Goal: Transaction & Acquisition: Purchase product/service

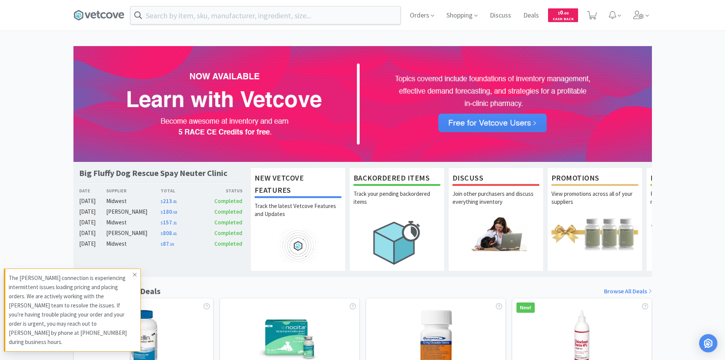
click at [136, 276] on icon at bounding box center [135, 275] width 4 height 4
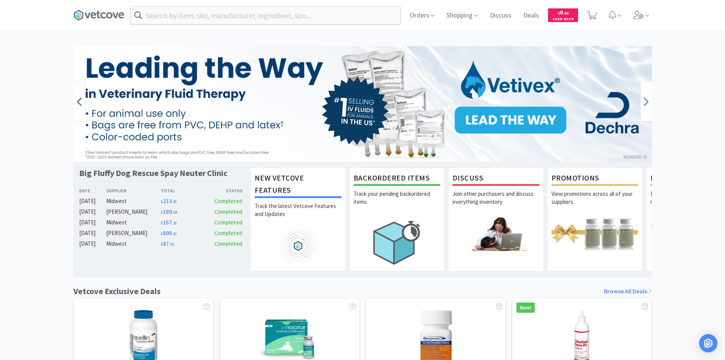
click at [646, 102] on icon at bounding box center [646, 101] width 5 height 15
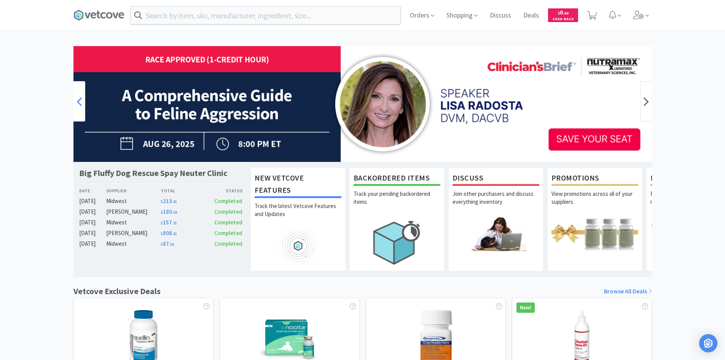
click at [81, 96] on icon at bounding box center [79, 101] width 5 height 15
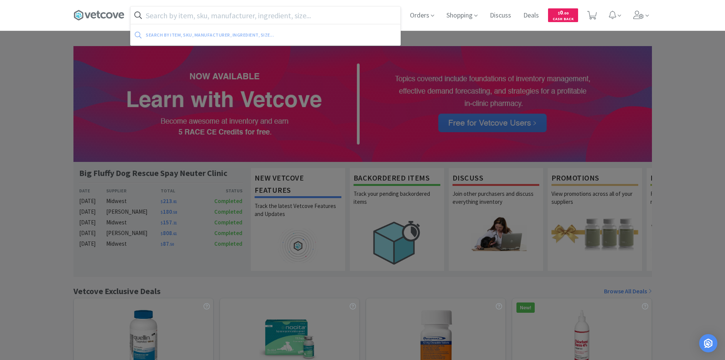
click at [196, 18] on input "text" at bounding box center [266, 15] width 270 height 18
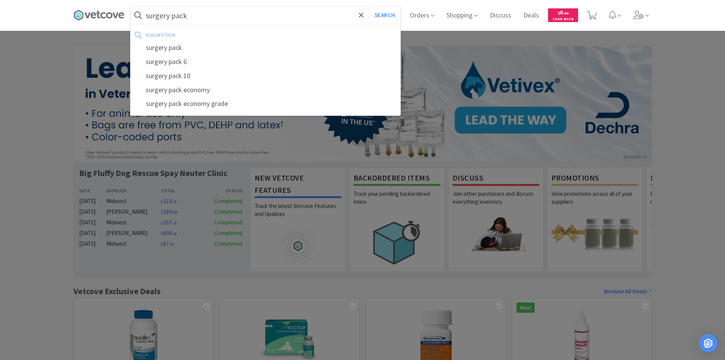
type input "surgery pack"
click at [369, 6] on button "Search" at bounding box center [385, 15] width 32 height 18
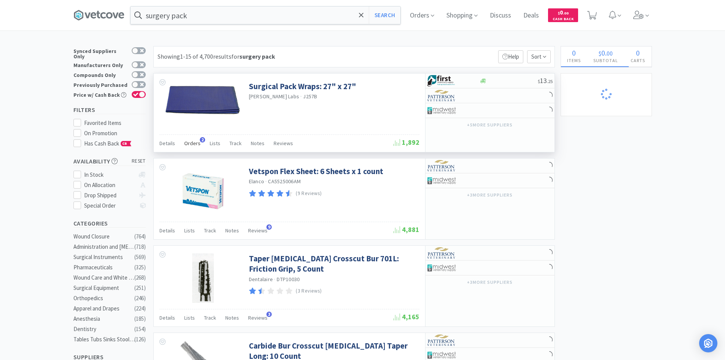
click at [193, 142] on span "Orders" at bounding box center [192, 143] width 16 height 7
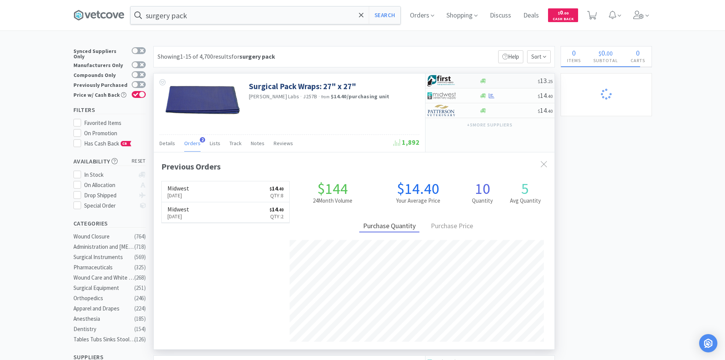
scroll to position [197, 401]
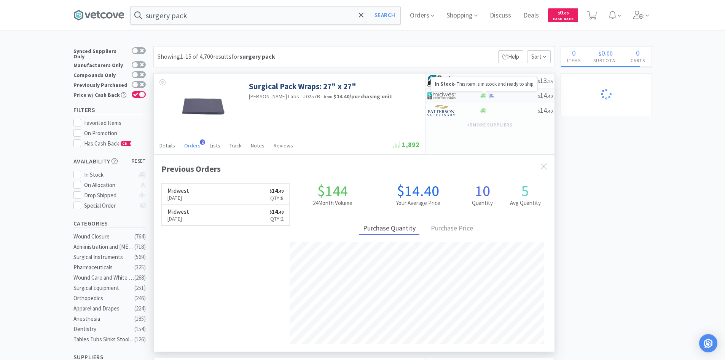
click at [482, 96] on icon at bounding box center [483, 95] width 6 height 5
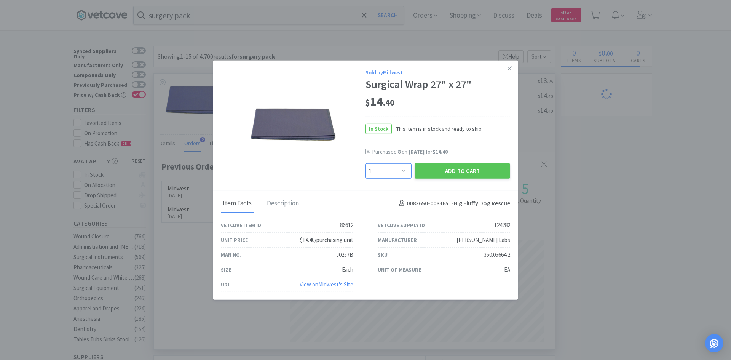
click at [405, 174] on select "Enter Quantity 1 2 3 4 5 6 7 8 9 10 11 12 13 14 15 16 17 18 19 20 Enter Quantity" at bounding box center [388, 170] width 46 height 15
select select "2"
click at [365, 163] on select "Enter Quantity 1 2 3 4 5 6 7 8 9 10 11 12 13 14 15 16 17 18 19 20 Enter Quantity" at bounding box center [388, 170] width 46 height 15
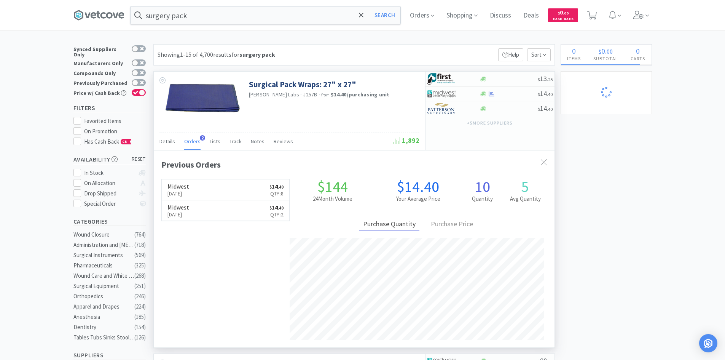
scroll to position [0, 0]
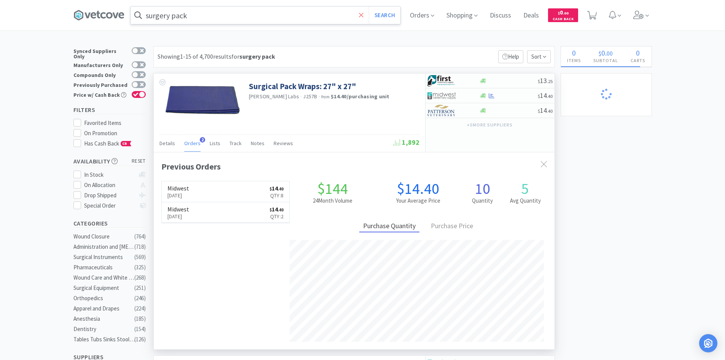
click at [362, 14] on icon at bounding box center [361, 15] width 5 height 5
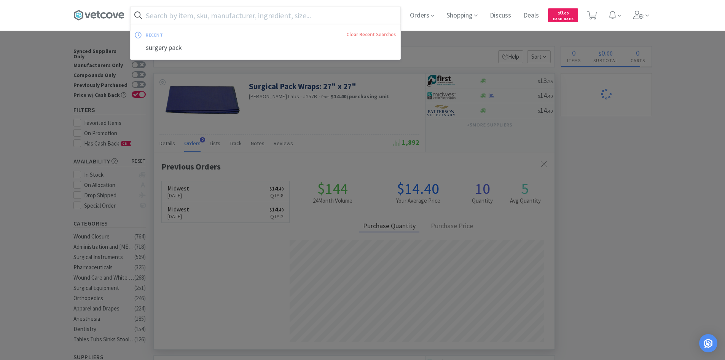
click at [321, 13] on input "text" at bounding box center [266, 15] width 270 height 18
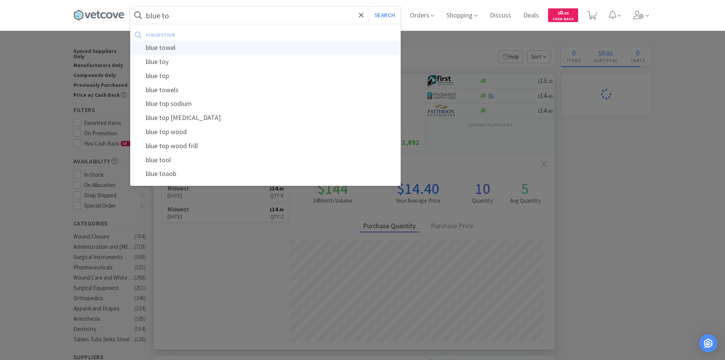
click at [284, 45] on div "blue towel" at bounding box center [266, 48] width 270 height 14
type input "blue towel"
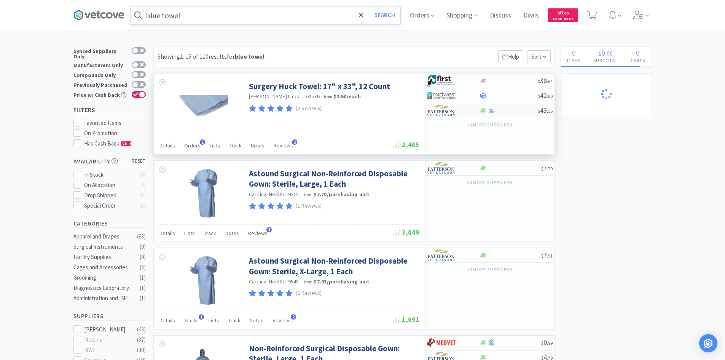
click at [468, 112] on div at bounding box center [448, 110] width 42 height 13
select select "1"
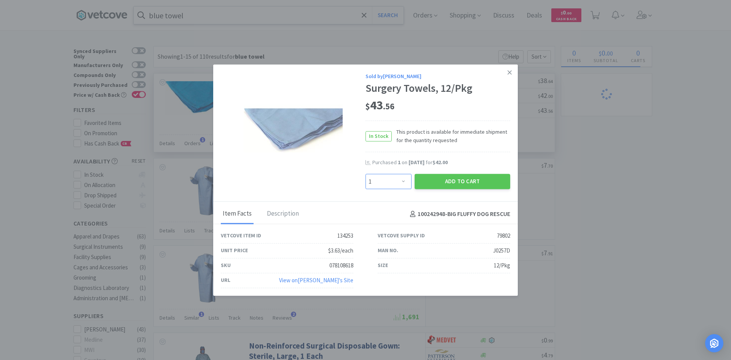
click at [404, 179] on select "Enter Quantity 1 2 3 4 5 6 7 8 9 10 11 12 13 14 15 16 17 18 19 20 Enter Quantity" at bounding box center [388, 181] width 46 height 15
click at [474, 109] on div "$ 43 . 56" at bounding box center [437, 106] width 145 height 16
click at [480, 181] on button "Add to Cart" at bounding box center [463, 181] width 96 height 15
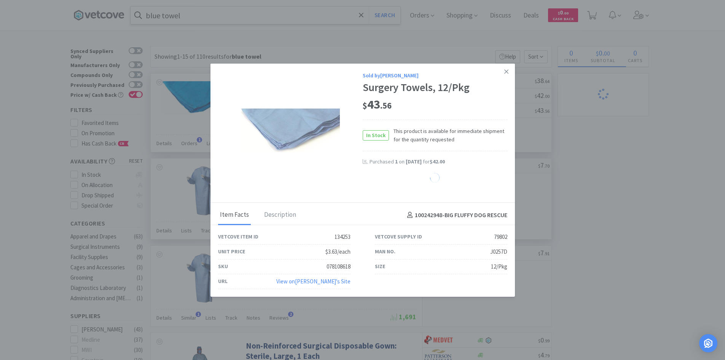
select select "1"
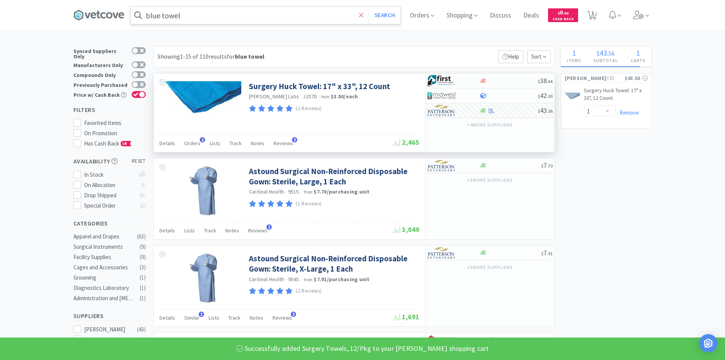
click at [366, 19] on span at bounding box center [361, 15] width 9 height 16
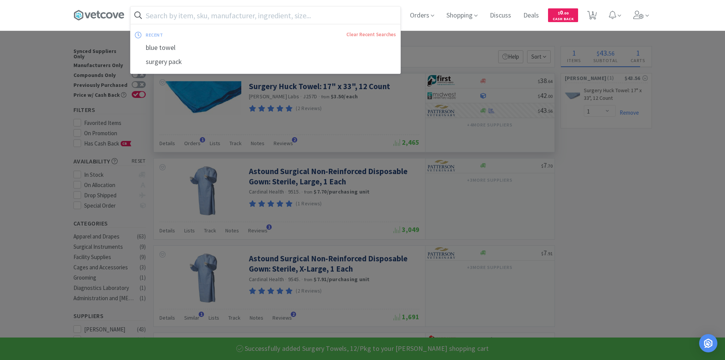
click at [340, 15] on input "text" at bounding box center [266, 15] width 270 height 18
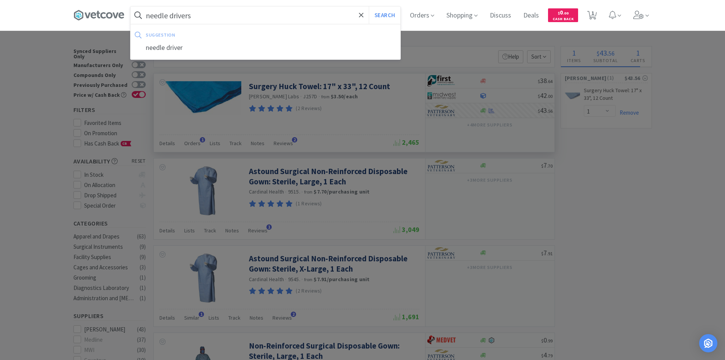
type input "needle drivers"
click at [369, 6] on button "Search" at bounding box center [385, 15] width 32 height 18
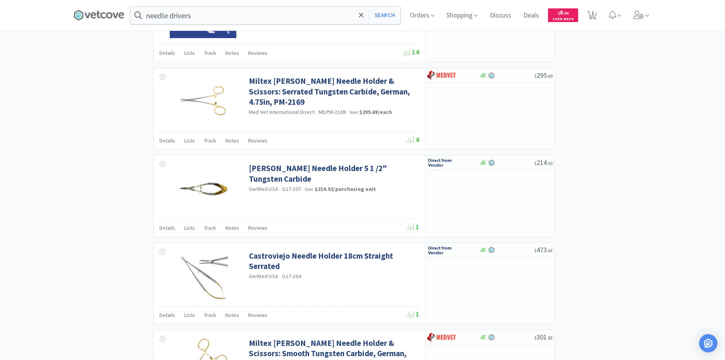
scroll to position [1084, 0]
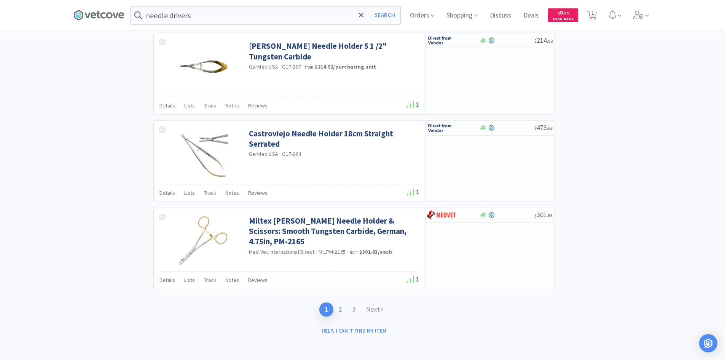
click at [340, 303] on link "2" at bounding box center [340, 309] width 14 height 14
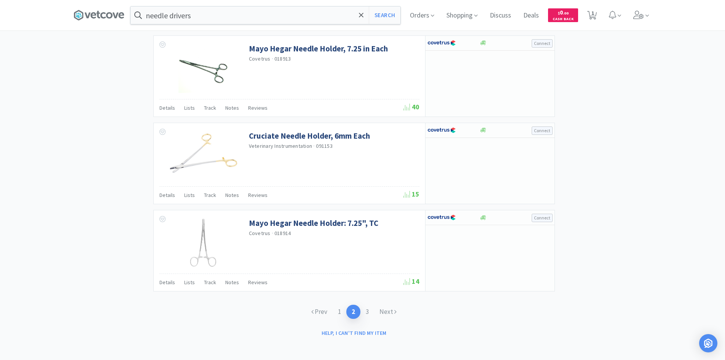
scroll to position [1078, 0]
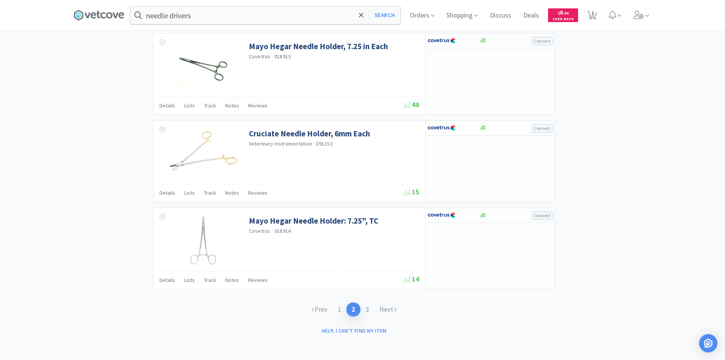
click at [366, 311] on link "3" at bounding box center [367, 309] width 14 height 14
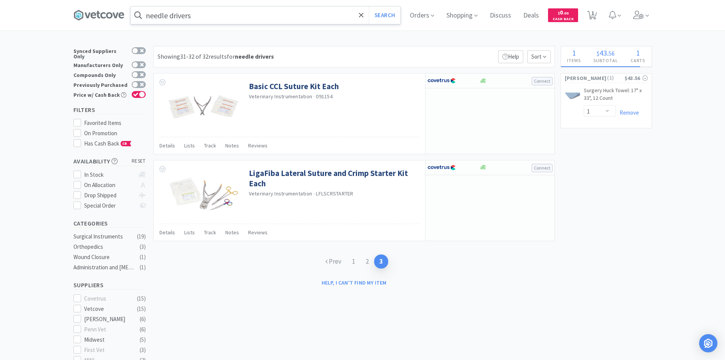
click at [302, 15] on input "needle drivers" at bounding box center [266, 15] width 270 height 18
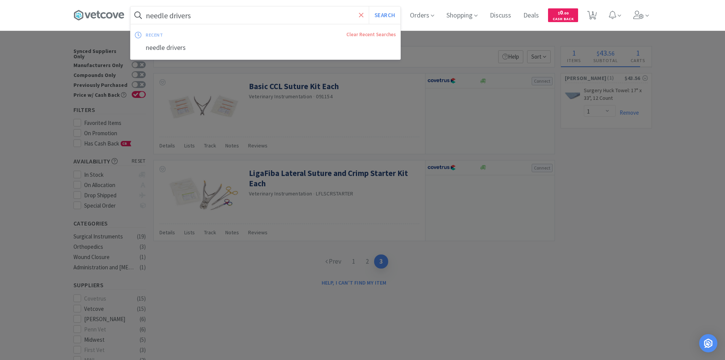
click at [364, 15] on icon at bounding box center [361, 15] width 5 height 5
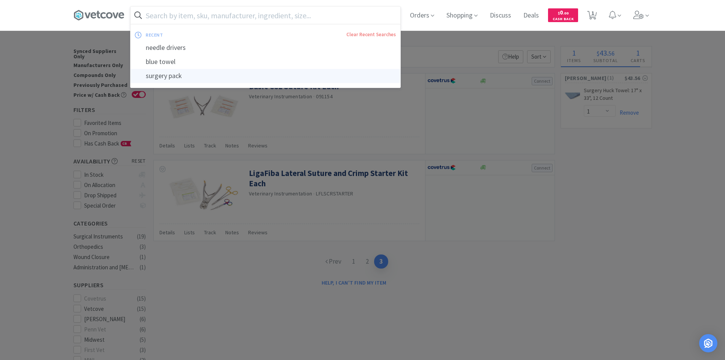
click at [285, 77] on div "surgery pack" at bounding box center [266, 76] width 270 height 14
type input "surgery pack"
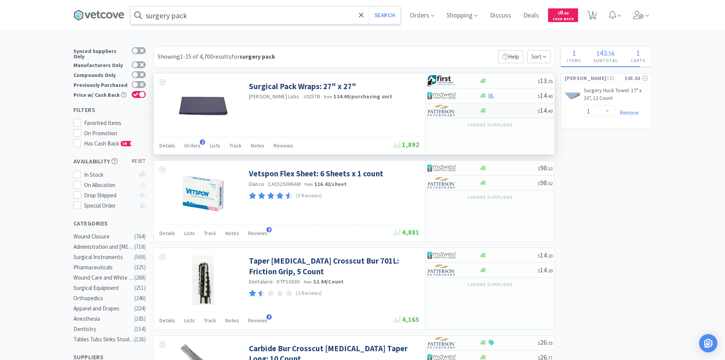
click at [475, 114] on div at bounding box center [453, 110] width 52 height 13
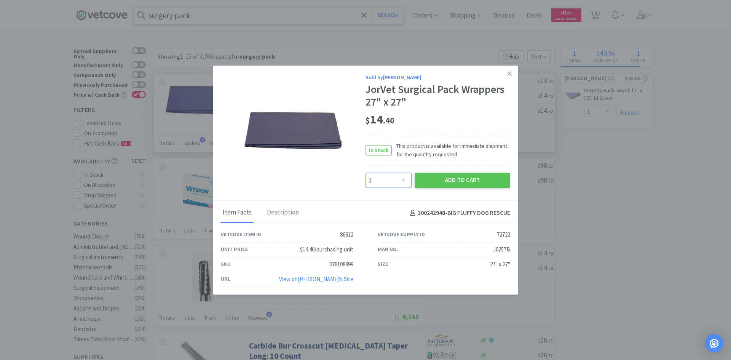
click at [402, 180] on select "Enter Quantity 1 2 3 4 5 6 7 8 9 10 11 12 13 14 15 16 17 18 19 20 Enter Quantity" at bounding box center [388, 180] width 46 height 15
select select "2"
click at [365, 173] on select "Enter Quantity 1 2 3 4 5 6 7 8 9 10 11 12 13 14 15 16 17 18 19 20 Enter Quantity" at bounding box center [388, 180] width 46 height 15
click at [446, 176] on button "Add to Cart" at bounding box center [463, 180] width 96 height 15
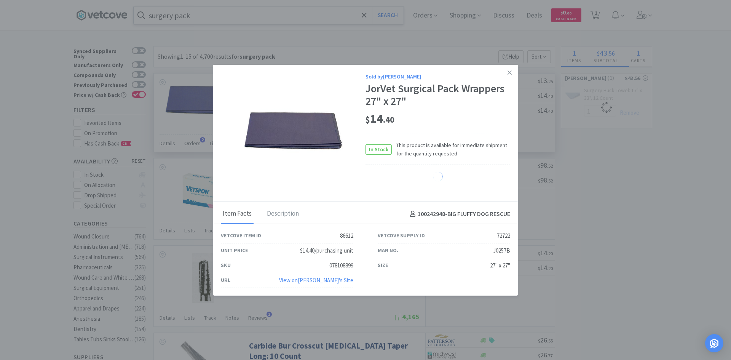
select select "2"
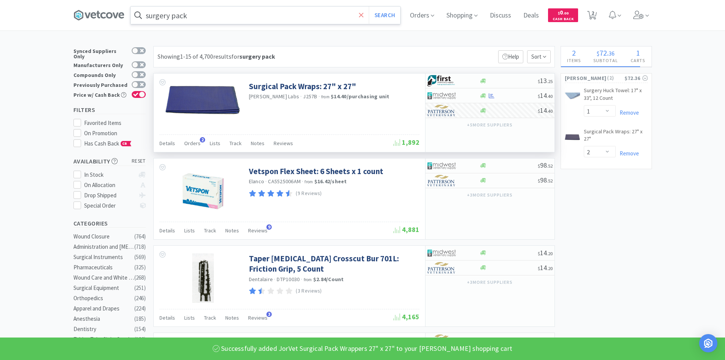
click at [362, 15] on icon at bounding box center [361, 15] width 5 height 8
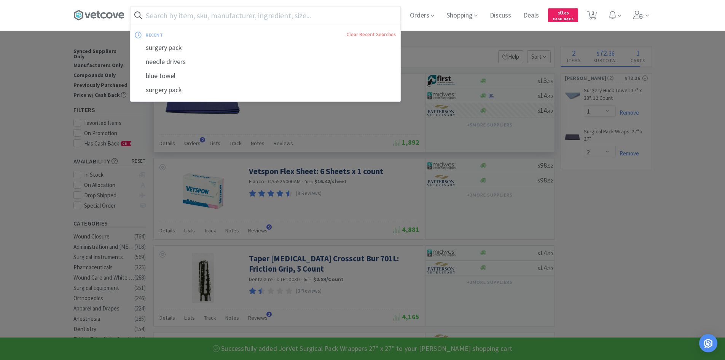
click at [336, 15] on input "text" at bounding box center [266, 15] width 270 height 18
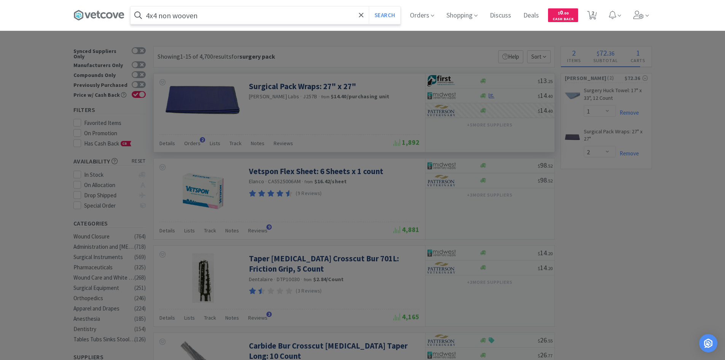
type input "4x4 non wooven"
click at [369, 6] on button "Search" at bounding box center [385, 15] width 32 height 18
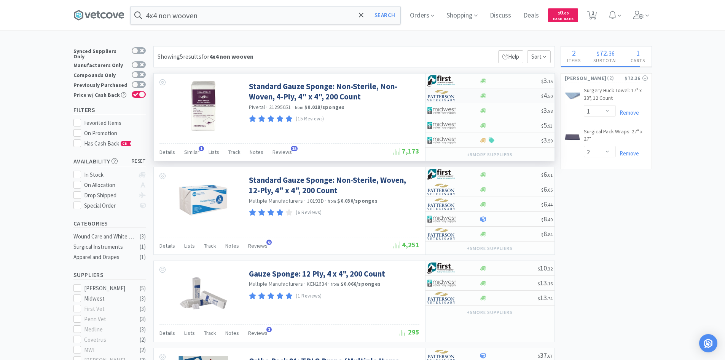
click at [499, 96] on div at bounding box center [511, 96] width 62 height 6
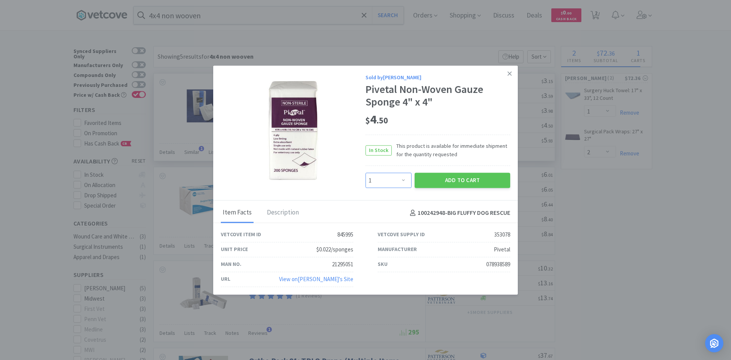
click at [397, 183] on select "Enter Quantity 1 2 3 4 5 6 7 8 9 10 11 12 13 14 15 16 17 18 19 20 Enter Quantity" at bounding box center [388, 180] width 46 height 15
select select "4"
click at [365, 173] on select "Enter Quantity 1 2 3 4 5 6 7 8 9 10 11 12 13 14 15 16 17 18 19 20 Enter Quantity" at bounding box center [388, 180] width 46 height 15
click at [448, 181] on button "Add to Cart" at bounding box center [463, 180] width 96 height 15
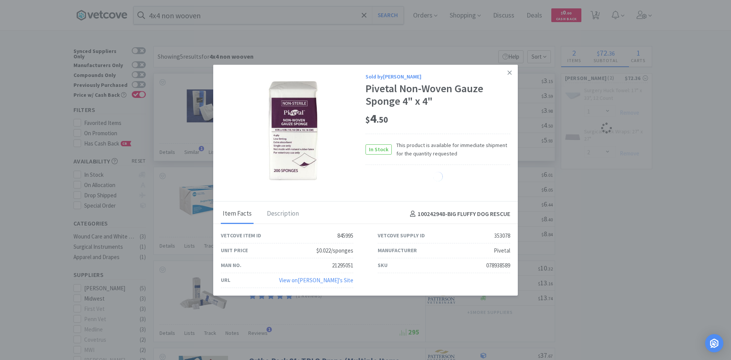
select select "4"
select select "1"
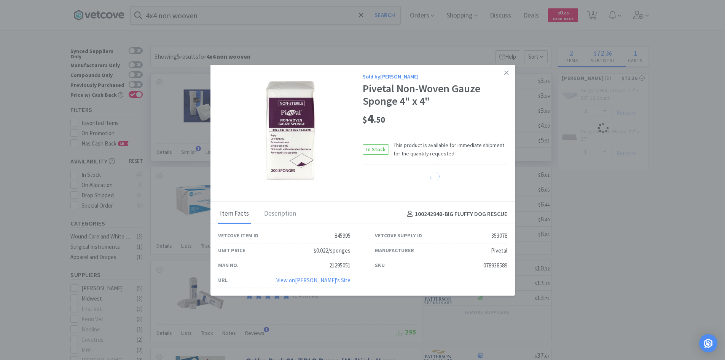
select select "2"
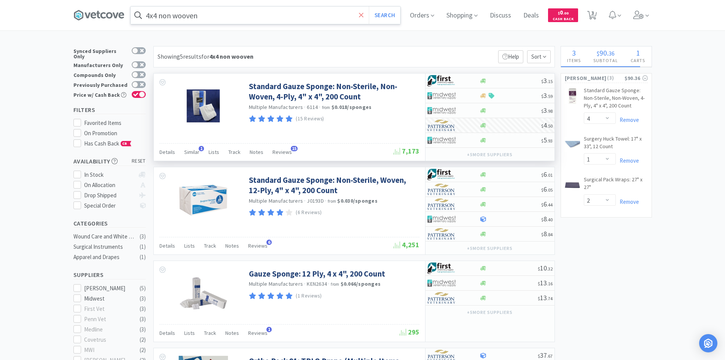
click at [366, 16] on span at bounding box center [361, 15] width 9 height 16
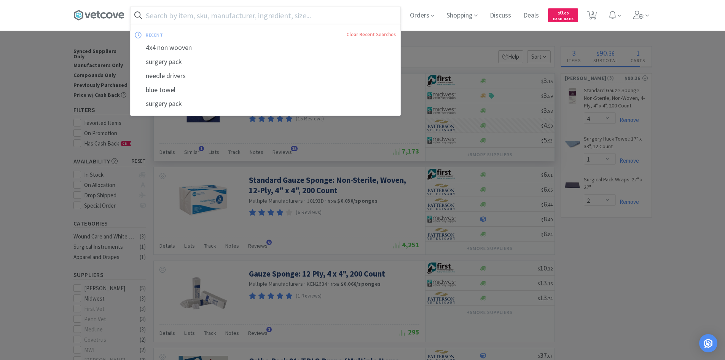
click at [349, 18] on input "text" at bounding box center [266, 15] width 270 height 18
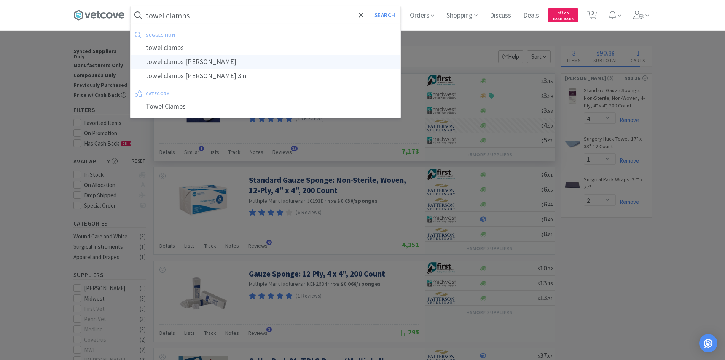
click at [323, 55] on div "towel clamps [PERSON_NAME]" at bounding box center [266, 62] width 270 height 14
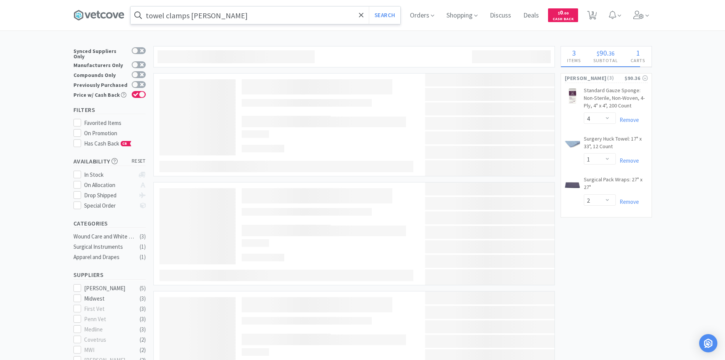
click at [323, 55] on div at bounding box center [362, 180] width 725 height 360
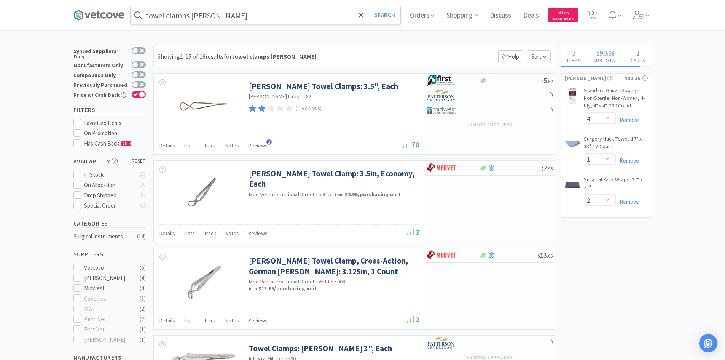
click at [299, 26] on div "towel clamps [PERSON_NAME] Search Orders Shopping Discuss Discuss Deals Deals $…" at bounding box center [362, 15] width 579 height 30
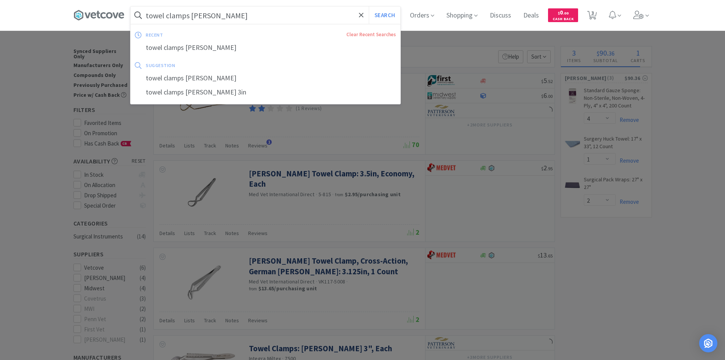
click at [298, 18] on input "towel clamps [PERSON_NAME]" at bounding box center [266, 15] width 270 height 18
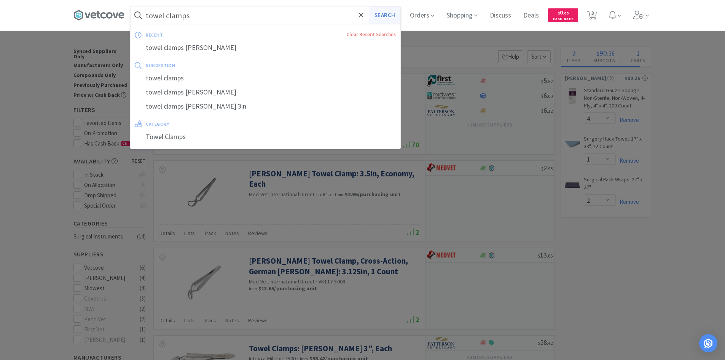
type input "towel clamps"
click at [389, 18] on button "Search" at bounding box center [385, 15] width 32 height 18
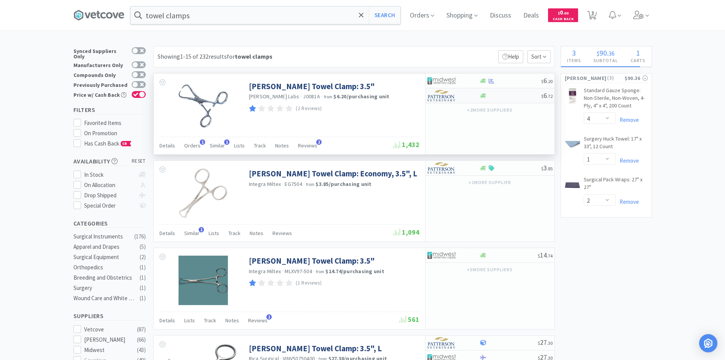
click at [501, 97] on div at bounding box center [511, 96] width 62 height 6
select select "1"
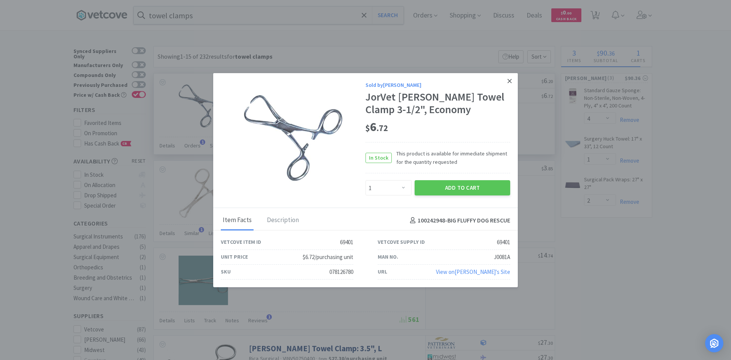
click at [510, 79] on icon at bounding box center [509, 80] width 4 height 7
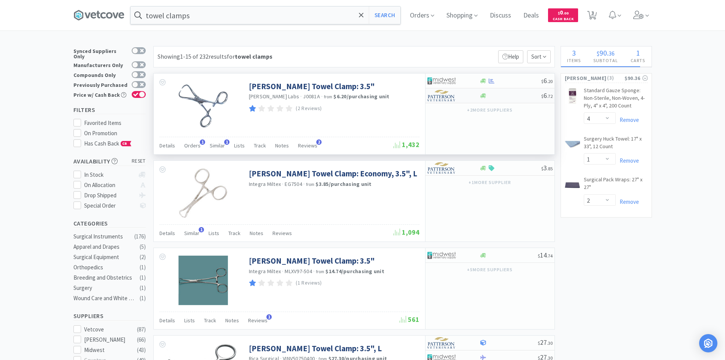
click at [496, 96] on div at bounding box center [511, 96] width 62 height 6
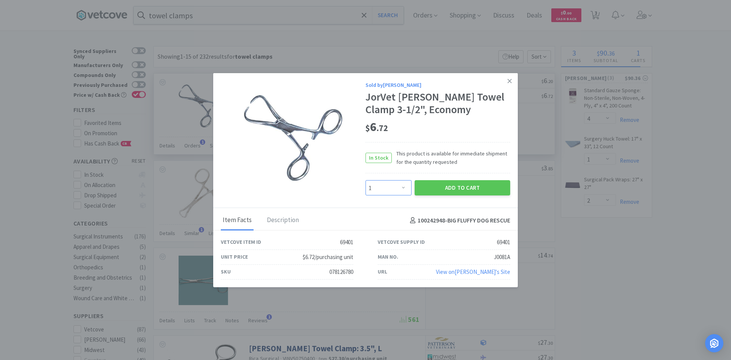
click at [398, 190] on select "Enter Quantity 1 2 3 4 5 6 7 8 9 10 11 12 13 14 15 16 17 18 19 20 Enter Quantity" at bounding box center [388, 187] width 46 height 15
select select "4"
click at [365, 180] on select "Enter Quantity 1 2 3 4 5 6 7 8 9 10 11 12 13 14 15 16 17 18 19 20 Enter Quantity" at bounding box center [388, 187] width 46 height 15
click at [461, 180] on button "Add to Cart" at bounding box center [463, 187] width 96 height 15
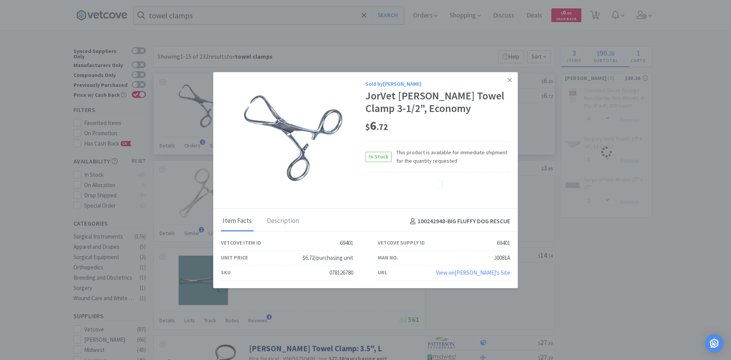
select select "4"
select select "1"
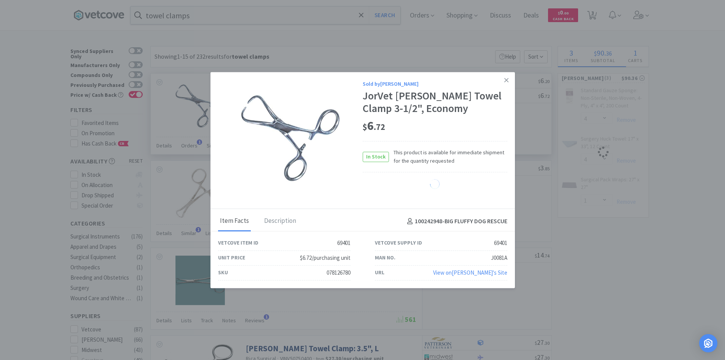
select select "2"
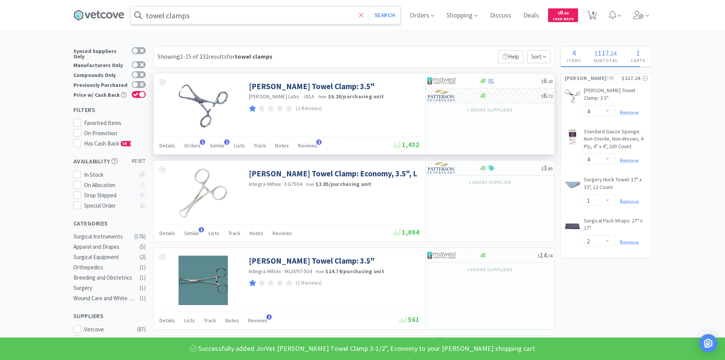
click at [366, 16] on span at bounding box center [361, 15] width 9 height 16
